Goal: Book appointment/travel/reservation

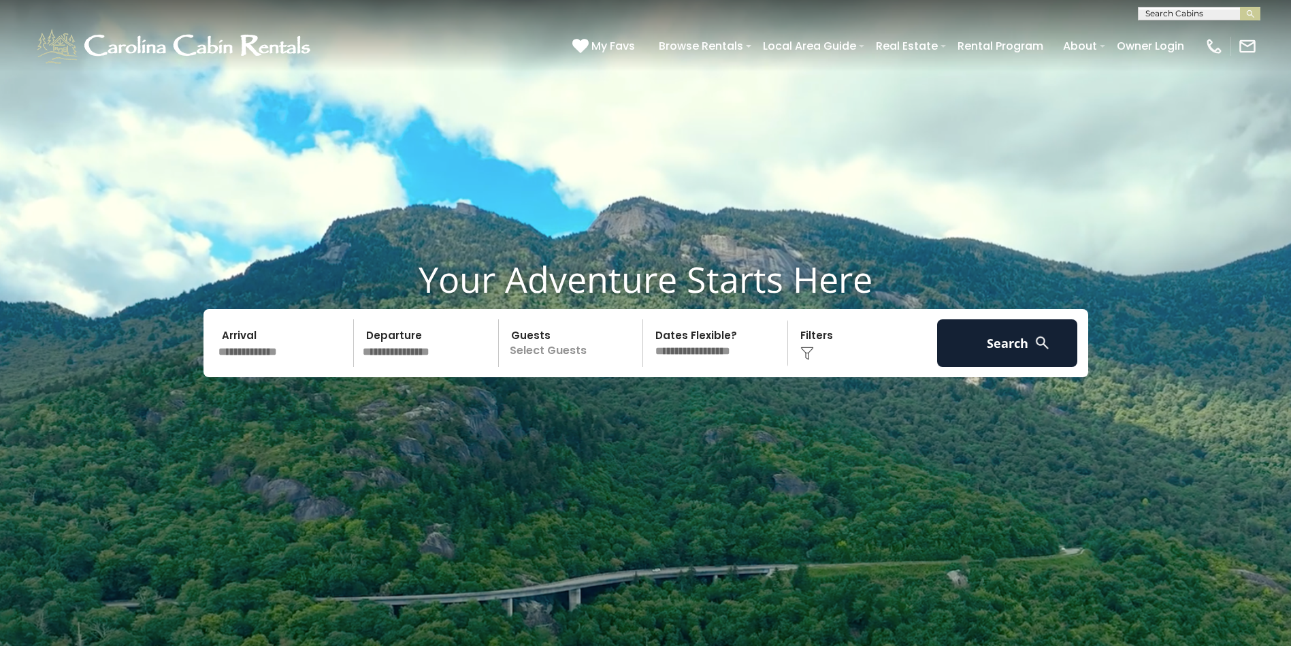
click at [236, 332] on input "text" at bounding box center [284, 343] width 141 height 48
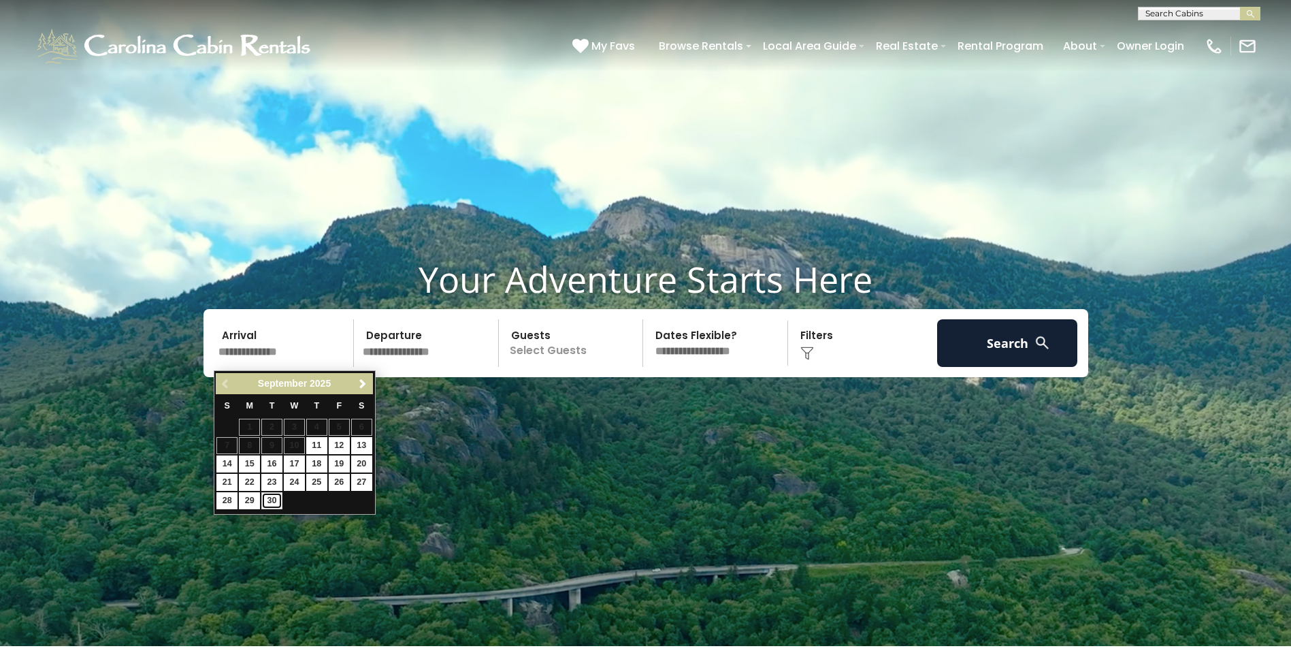
click at [274, 500] on link "30" at bounding box center [271, 500] width 21 height 17
type input "*******"
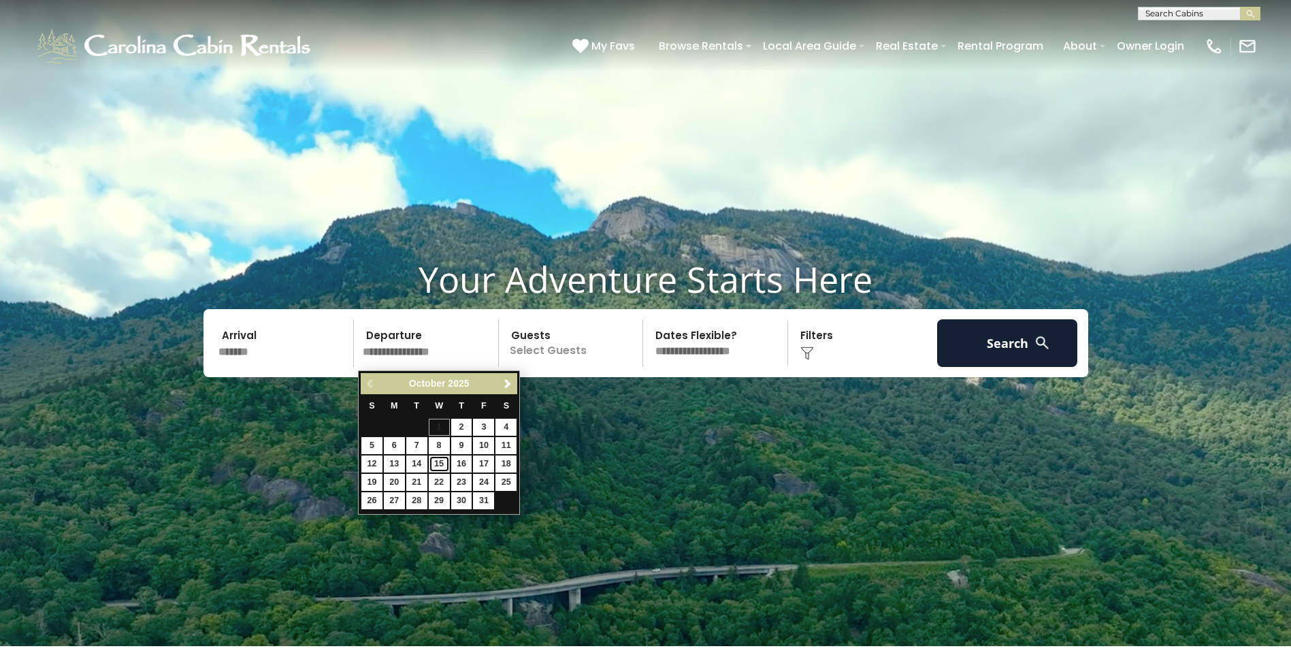
click at [437, 464] on link "15" at bounding box center [439, 463] width 21 height 17
type input "********"
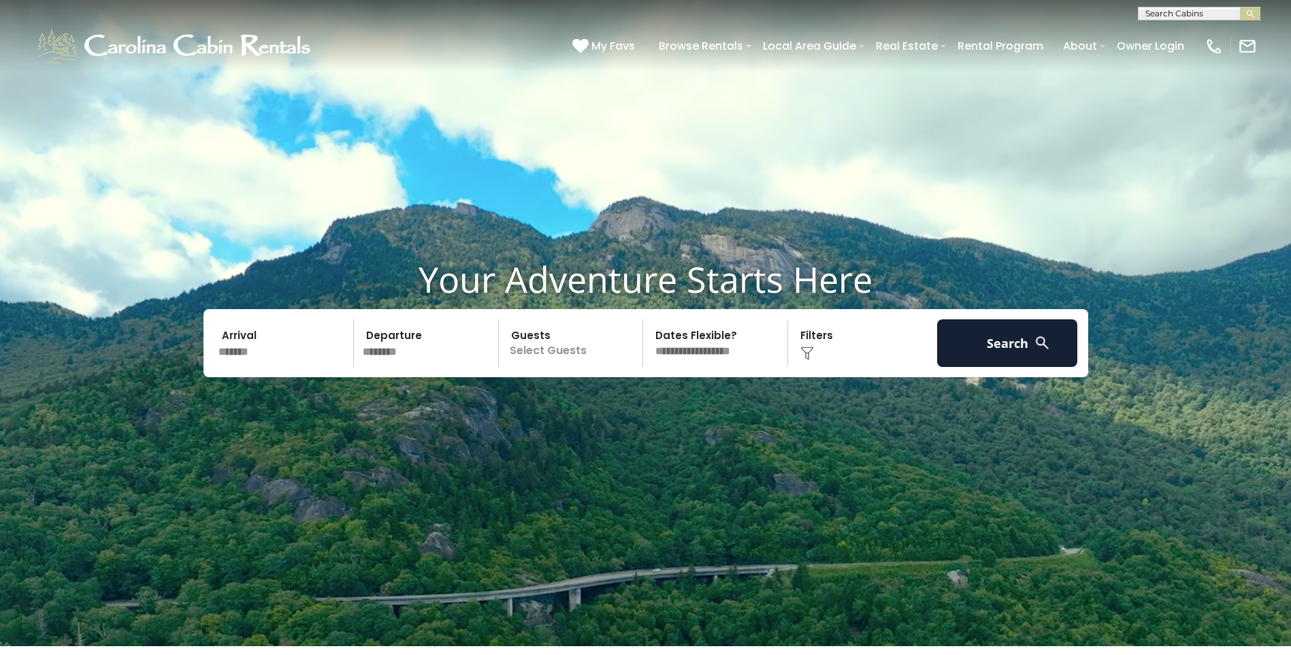
click at [541, 349] on p "Select Guests" at bounding box center [573, 343] width 140 height 48
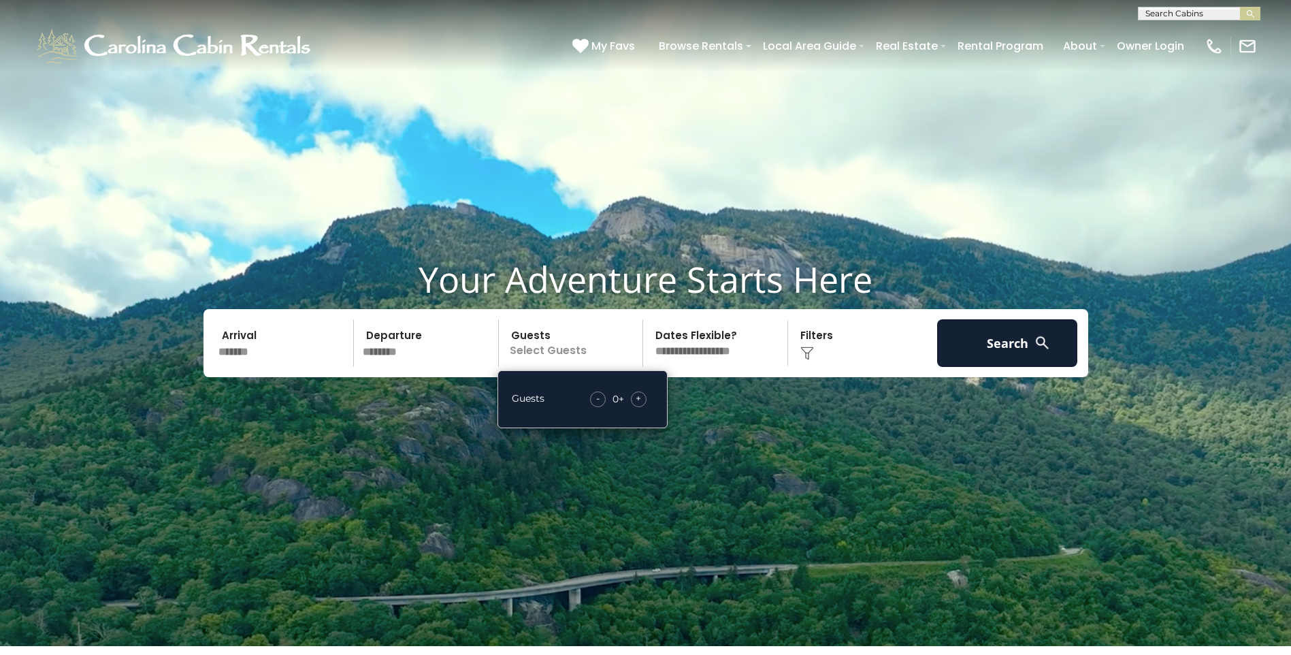
click at [635, 399] on div "+" at bounding box center [639, 399] width 16 height 16
click at [639, 403] on span "+" at bounding box center [638, 398] width 5 height 14
click at [995, 348] on button "Search" at bounding box center [1007, 343] width 141 height 48
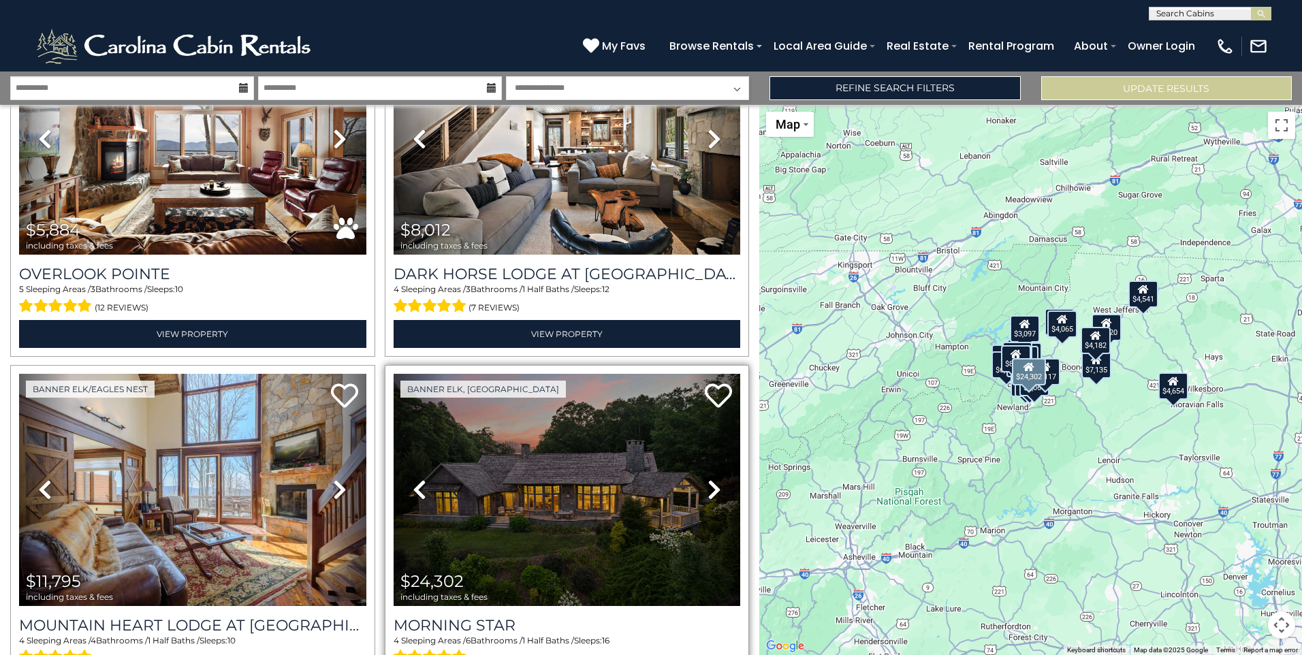
scroll to position [68, 0]
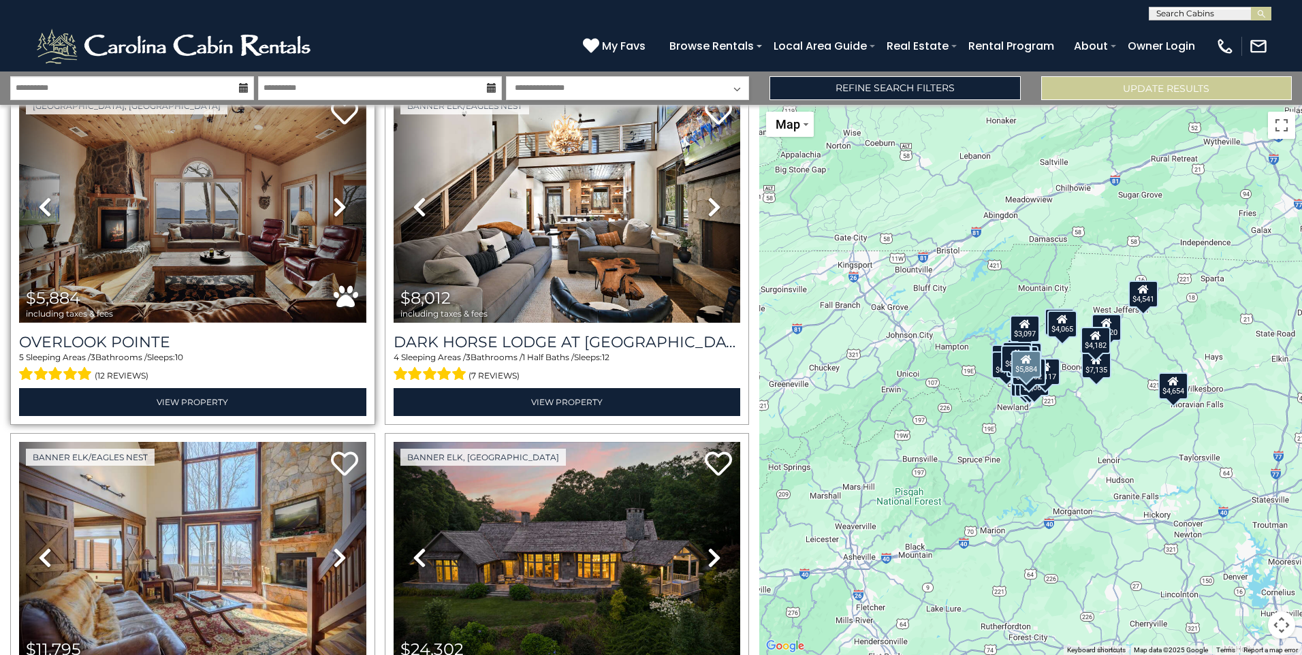
click at [119, 227] on img at bounding box center [192, 207] width 347 height 232
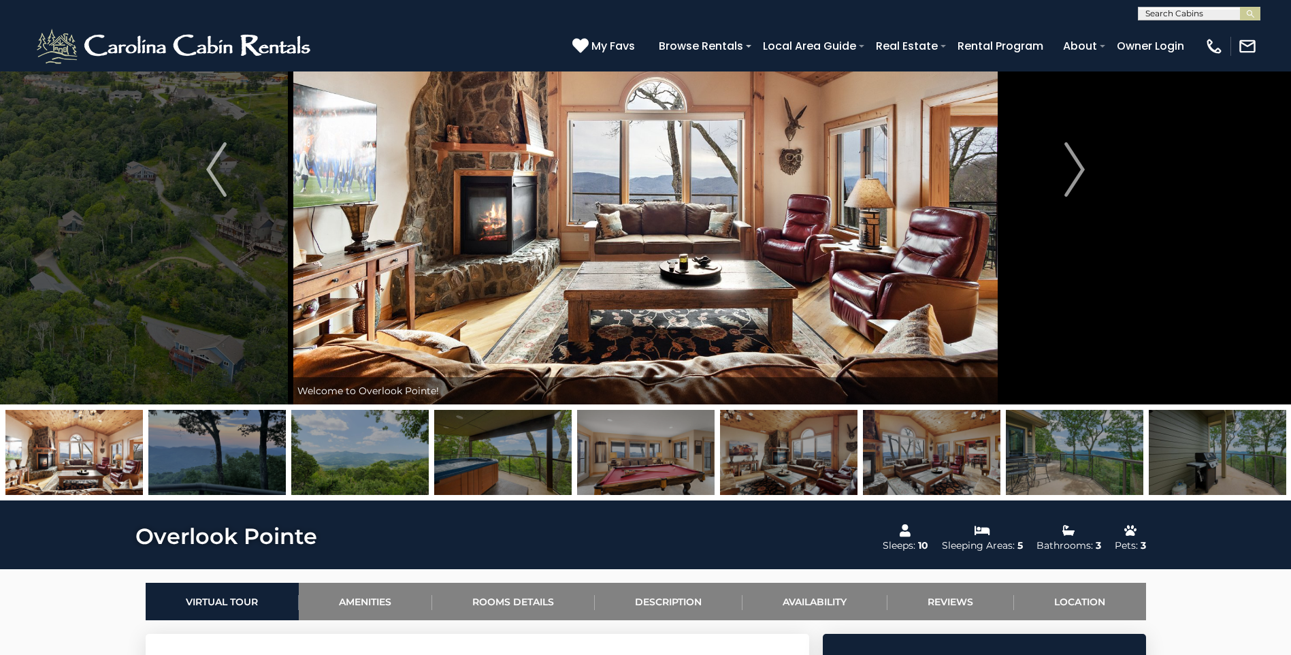
scroll to position [204, 0]
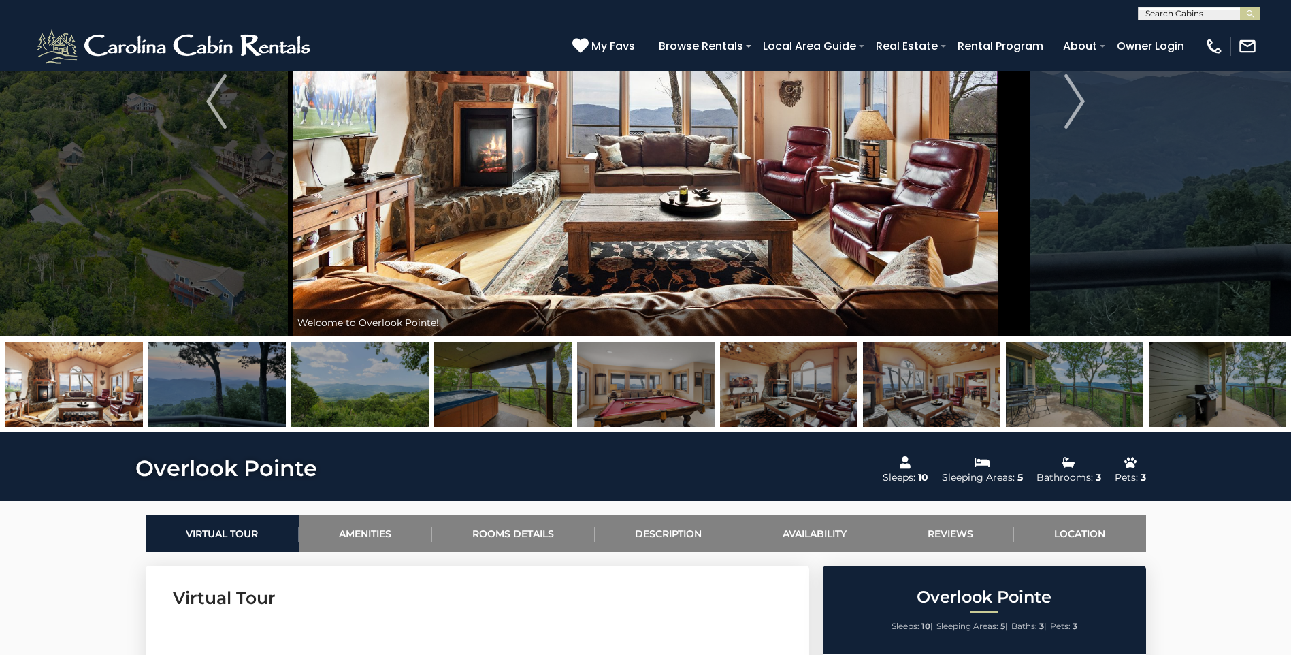
click at [1040, 410] on img at bounding box center [1075, 384] width 138 height 85
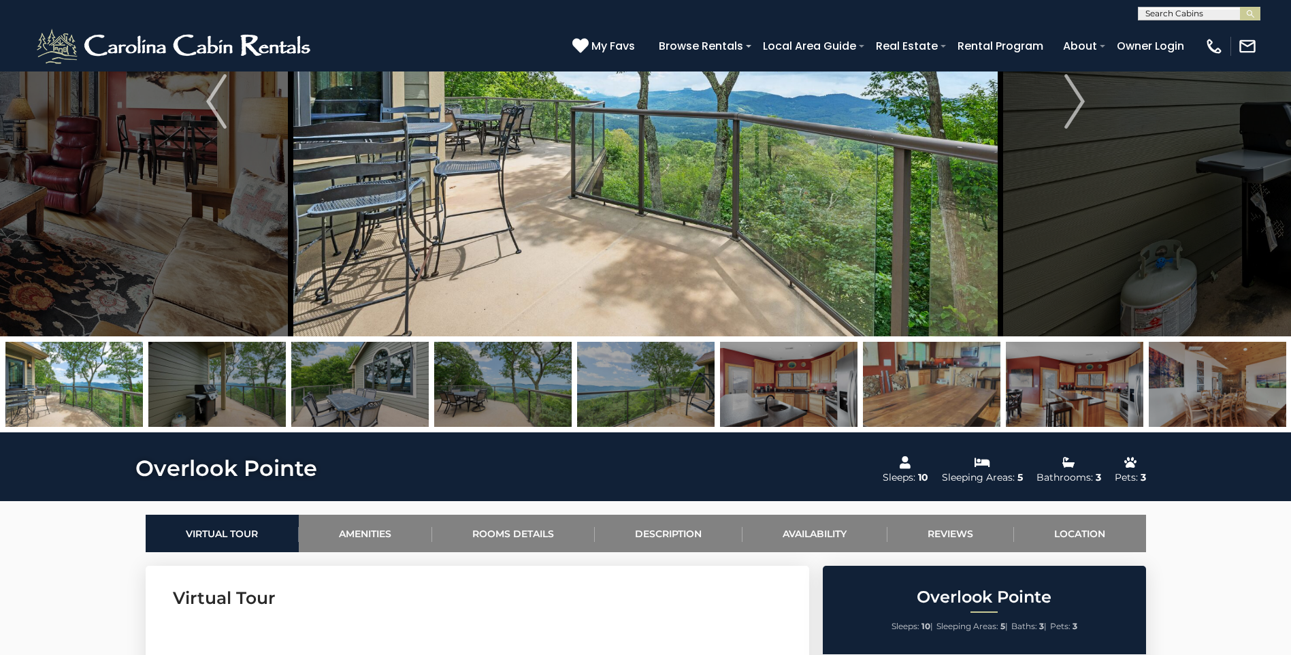
click at [918, 392] on img at bounding box center [932, 384] width 138 height 85
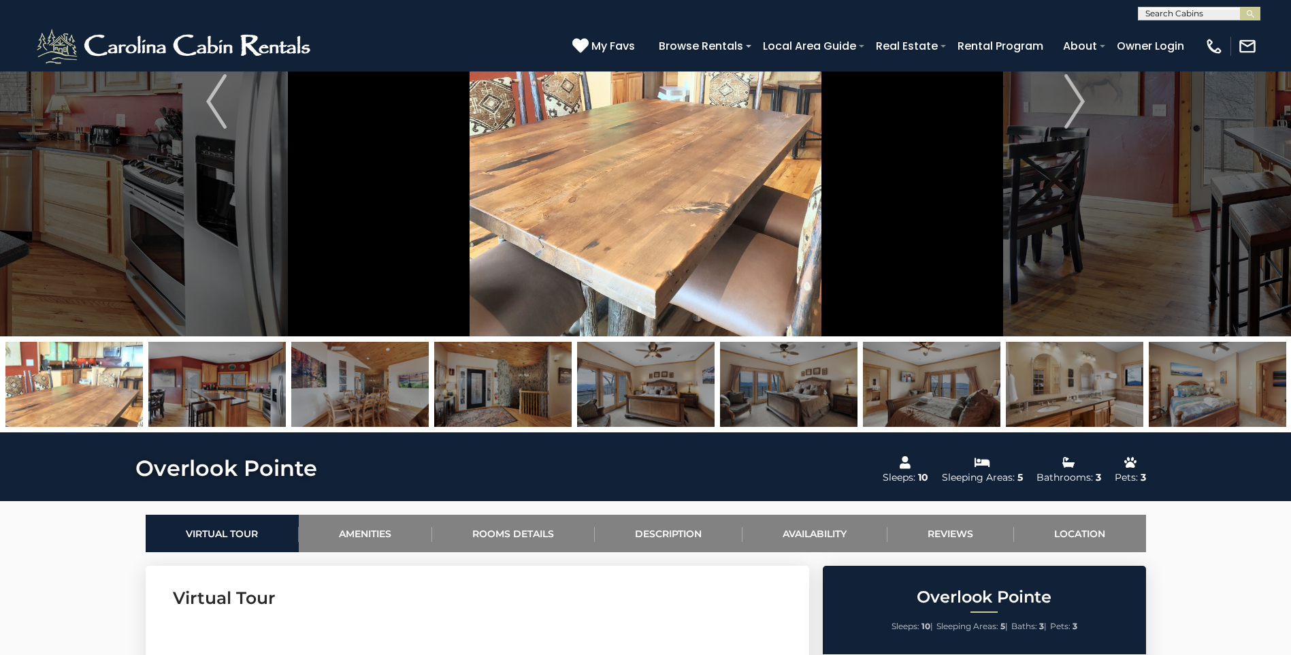
click at [504, 396] on img at bounding box center [503, 384] width 138 height 85
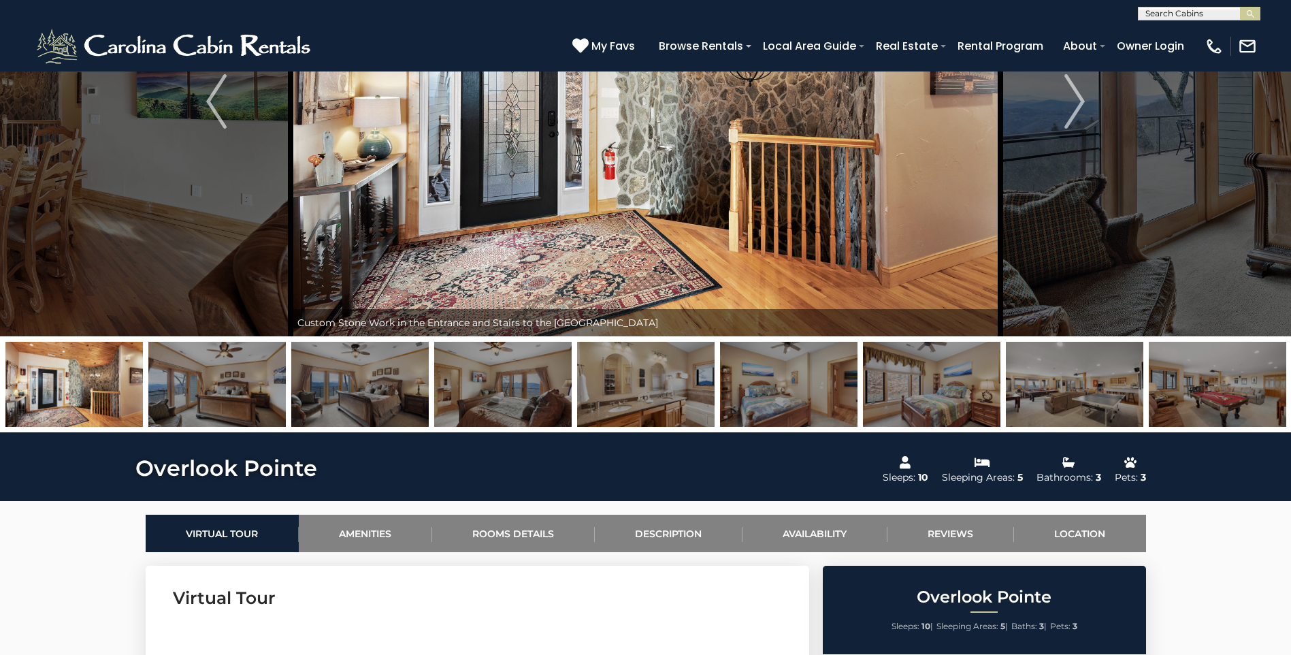
click at [1212, 404] on img at bounding box center [1218, 384] width 138 height 85
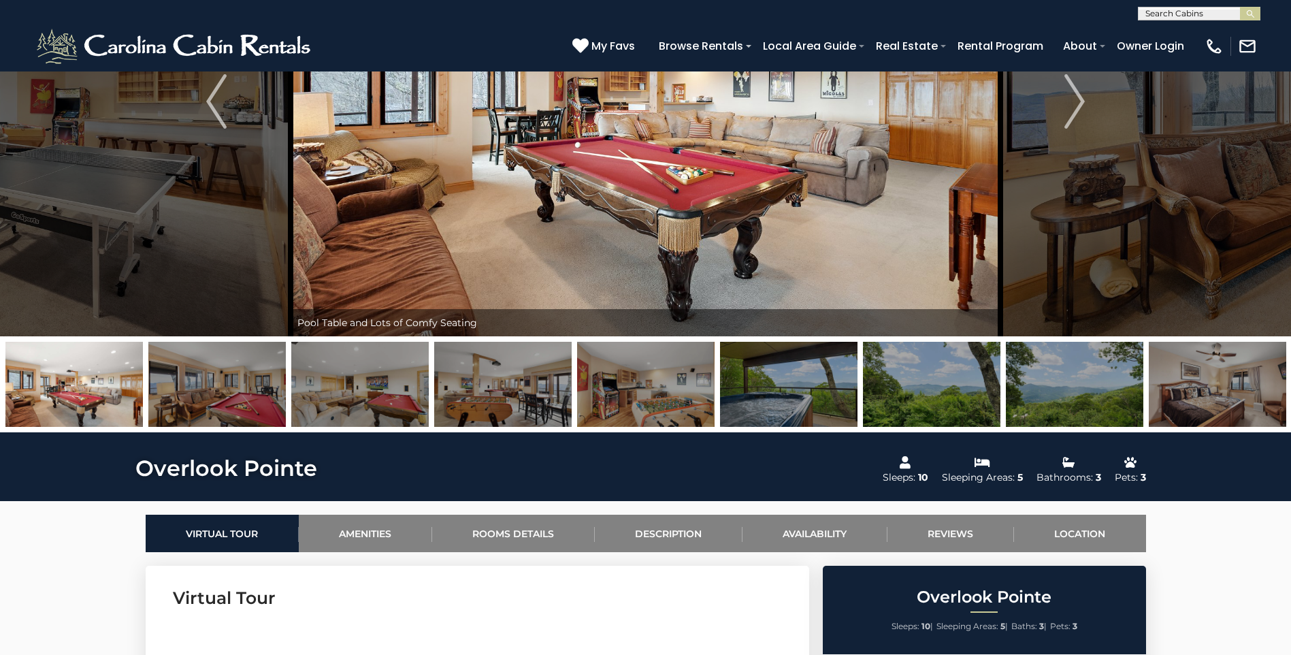
click at [507, 398] on img at bounding box center [503, 384] width 138 height 85
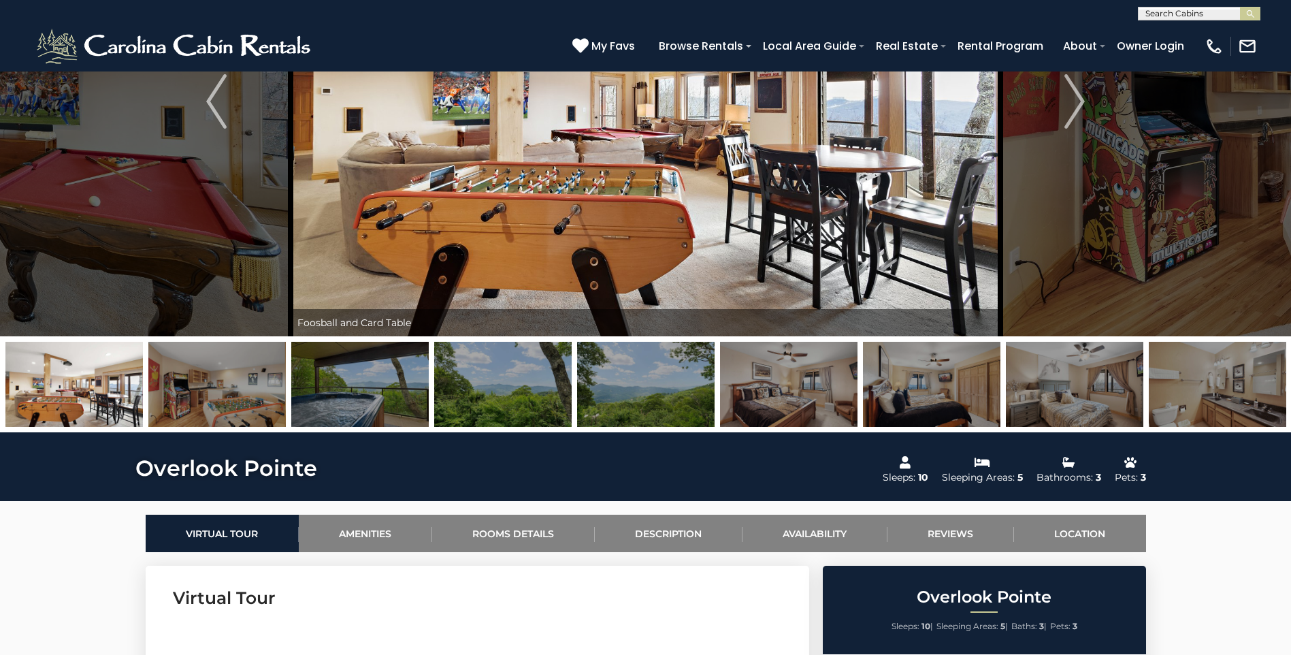
click at [370, 398] on img at bounding box center [360, 384] width 138 height 85
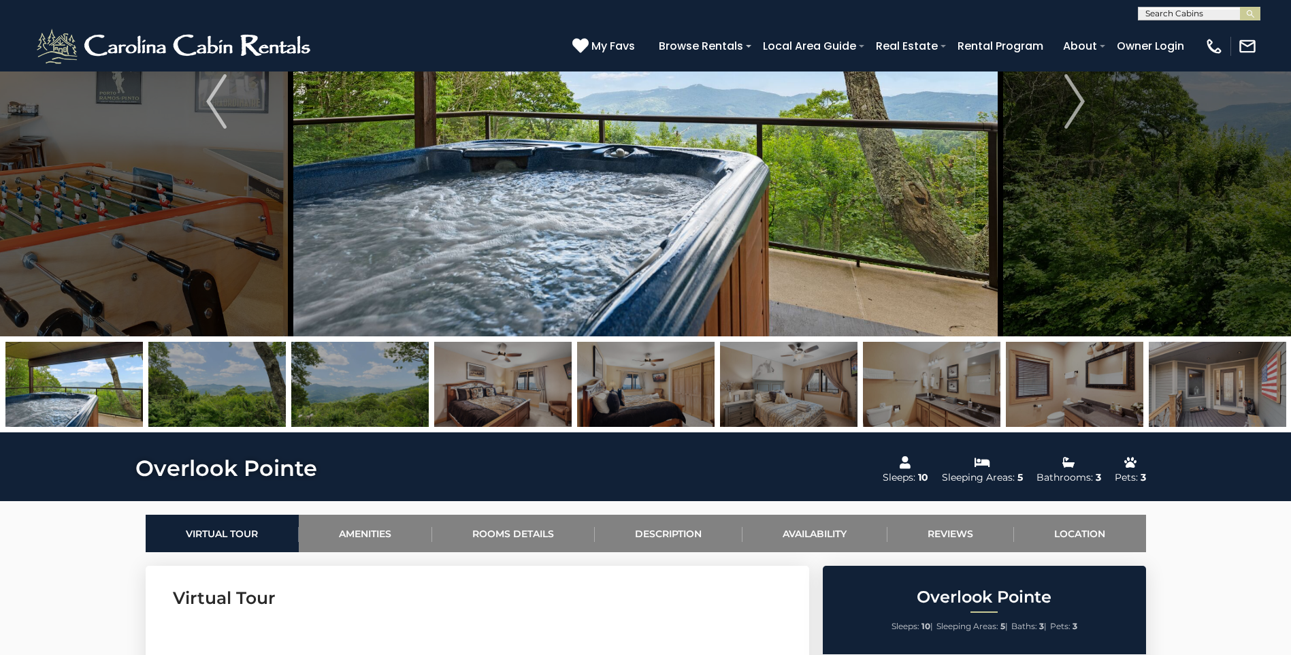
drag, startPoint x: 753, startPoint y: 410, endPoint x: 757, endPoint y: 404, distance: 7.4
click at [754, 410] on img at bounding box center [789, 384] width 138 height 85
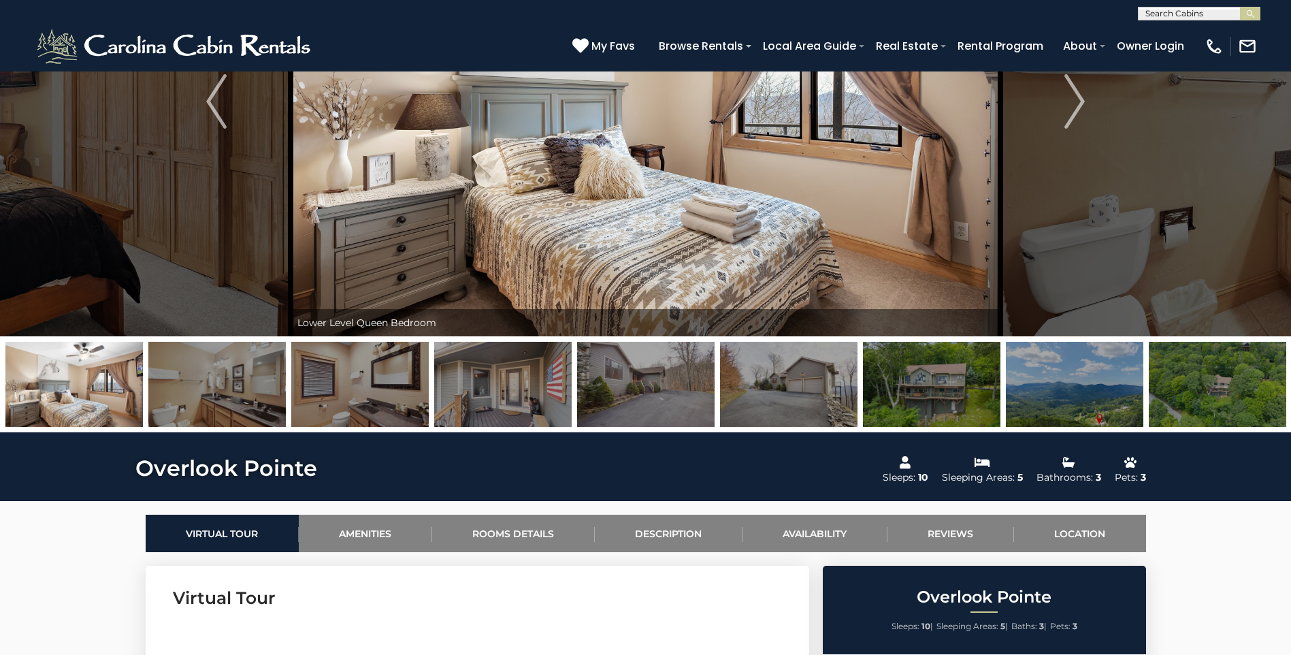
click at [796, 402] on img at bounding box center [789, 384] width 138 height 85
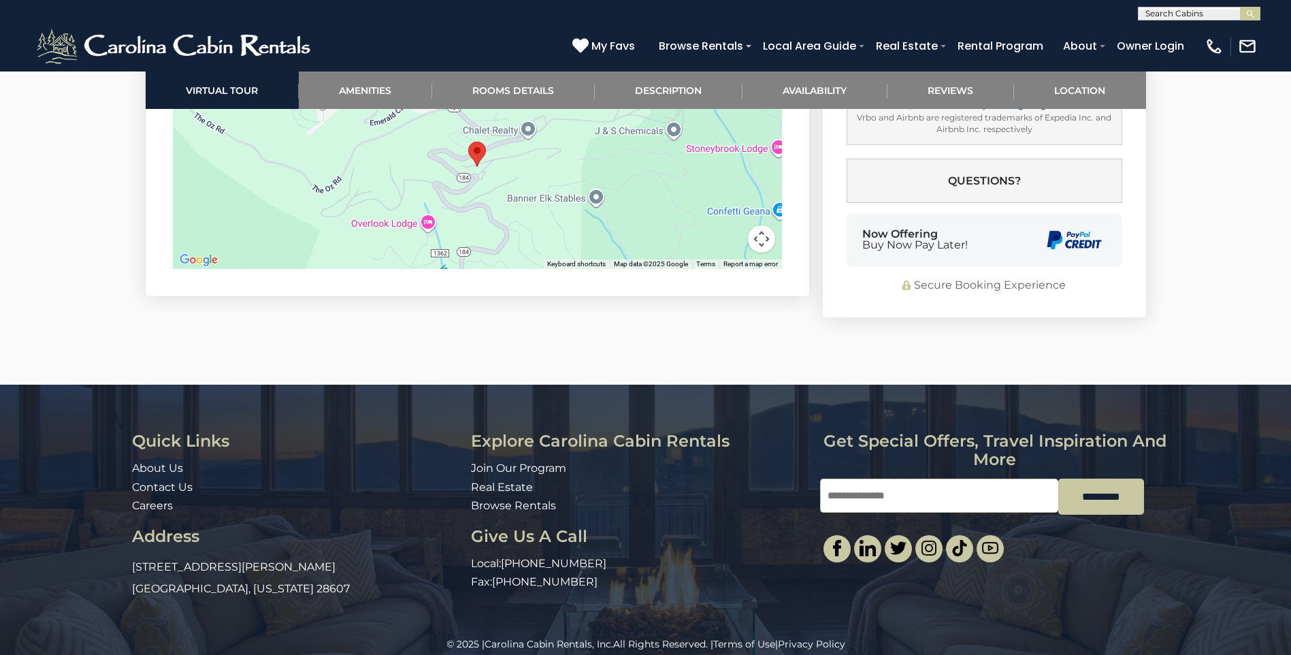
scroll to position [3632, 0]
